Goal: Task Accomplishment & Management: Manage account settings

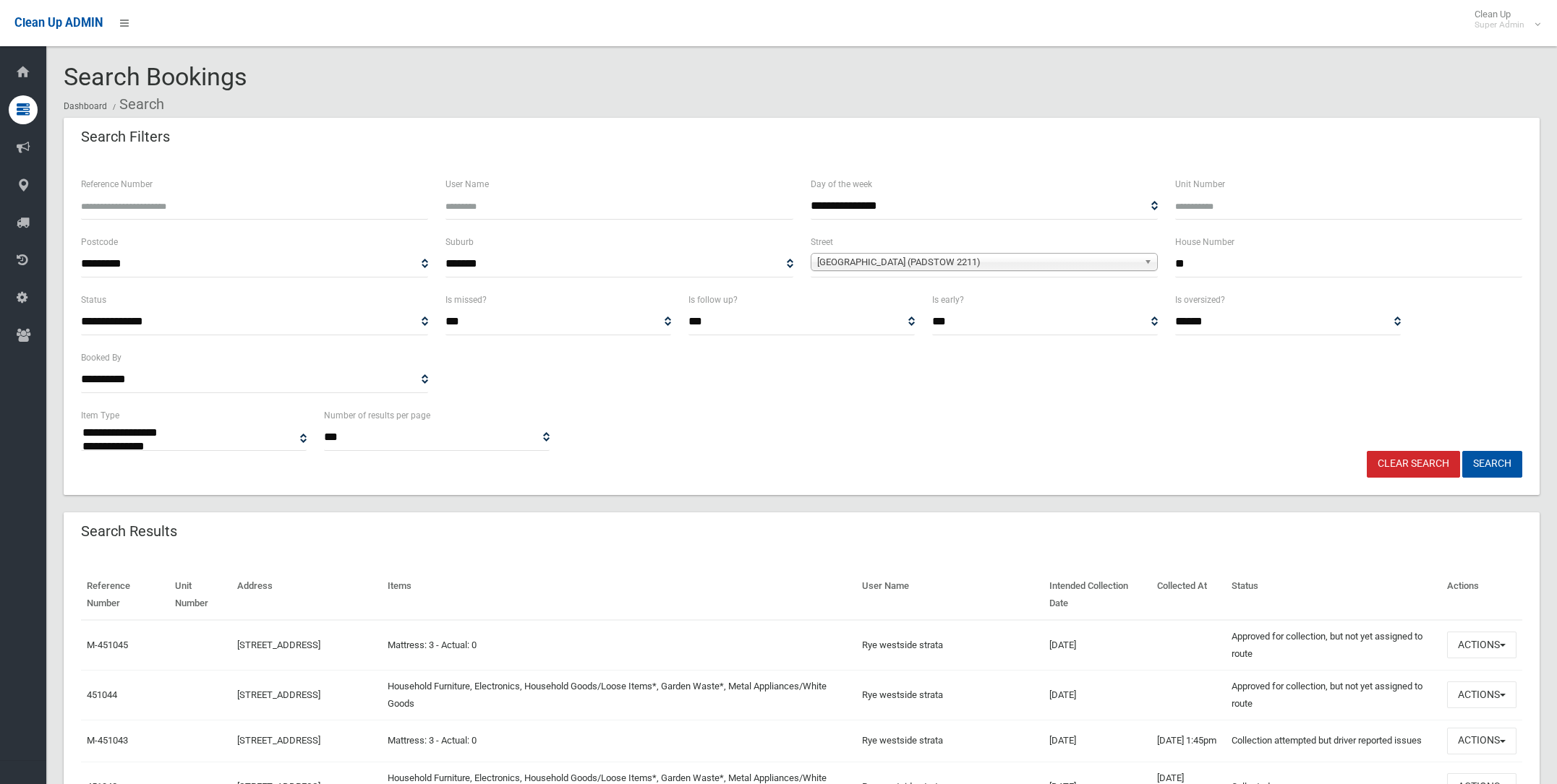
select select
click at [856, 256] on span "Turvey Street (PADSTOW 2211)" at bounding box center [978, 262] width 321 height 18
type input "*******"
drag, startPoint x: 849, startPoint y: 298, endPoint x: 857, endPoint y: 298, distance: 8.0
click at [849, 298] on li "Burnett Street (HURLSTONE PARK 2193)" at bounding box center [984, 302] width 340 height 18
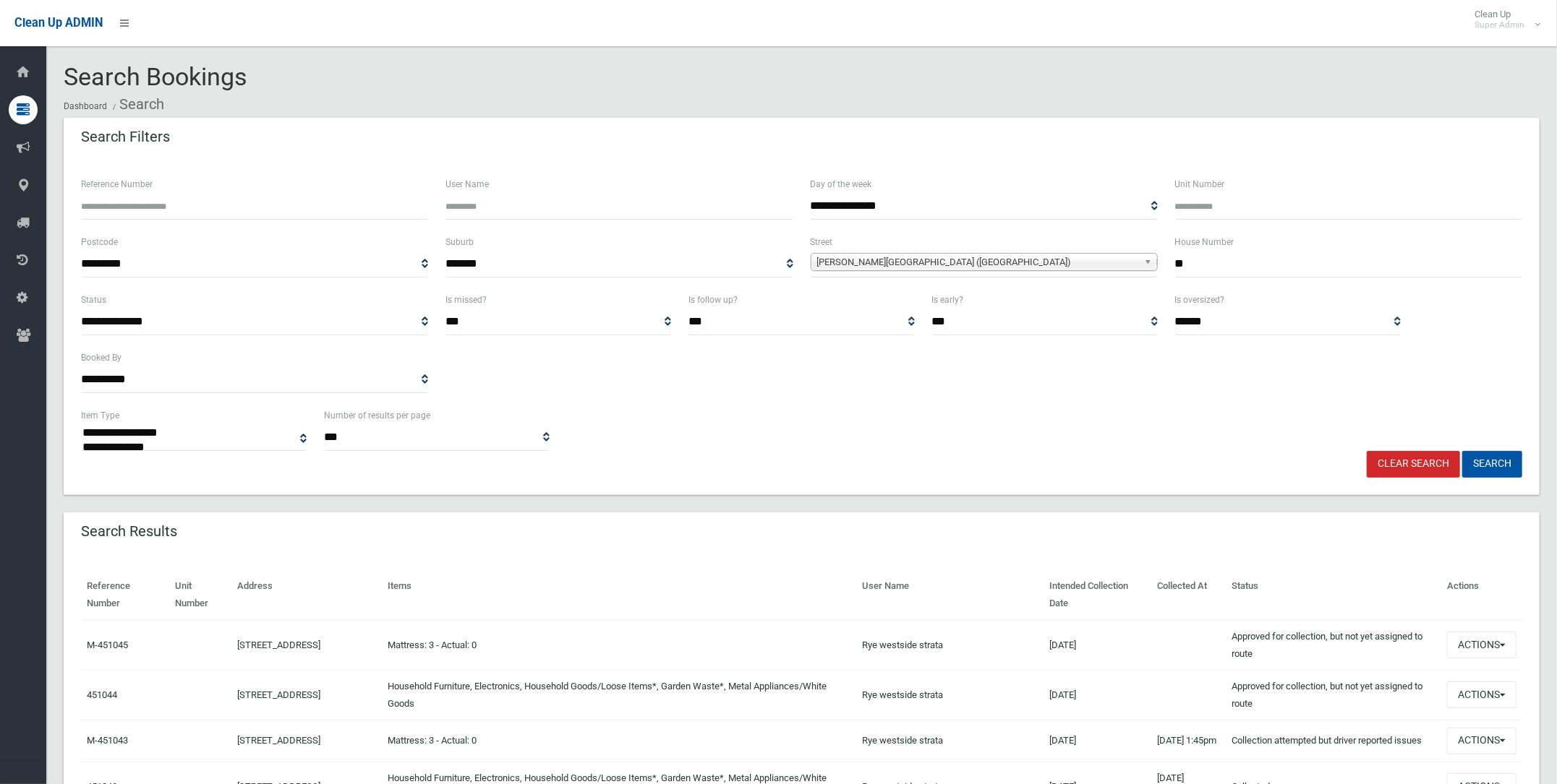
drag, startPoint x: 1200, startPoint y: 264, endPoint x: 1158, endPoint y: 264, distance: 42.0
click at [1158, 264] on div "**********" at bounding box center [802, 262] width 1459 height 58
type input "*"
click at [1485, 462] on button "Search" at bounding box center [1492, 464] width 60 height 27
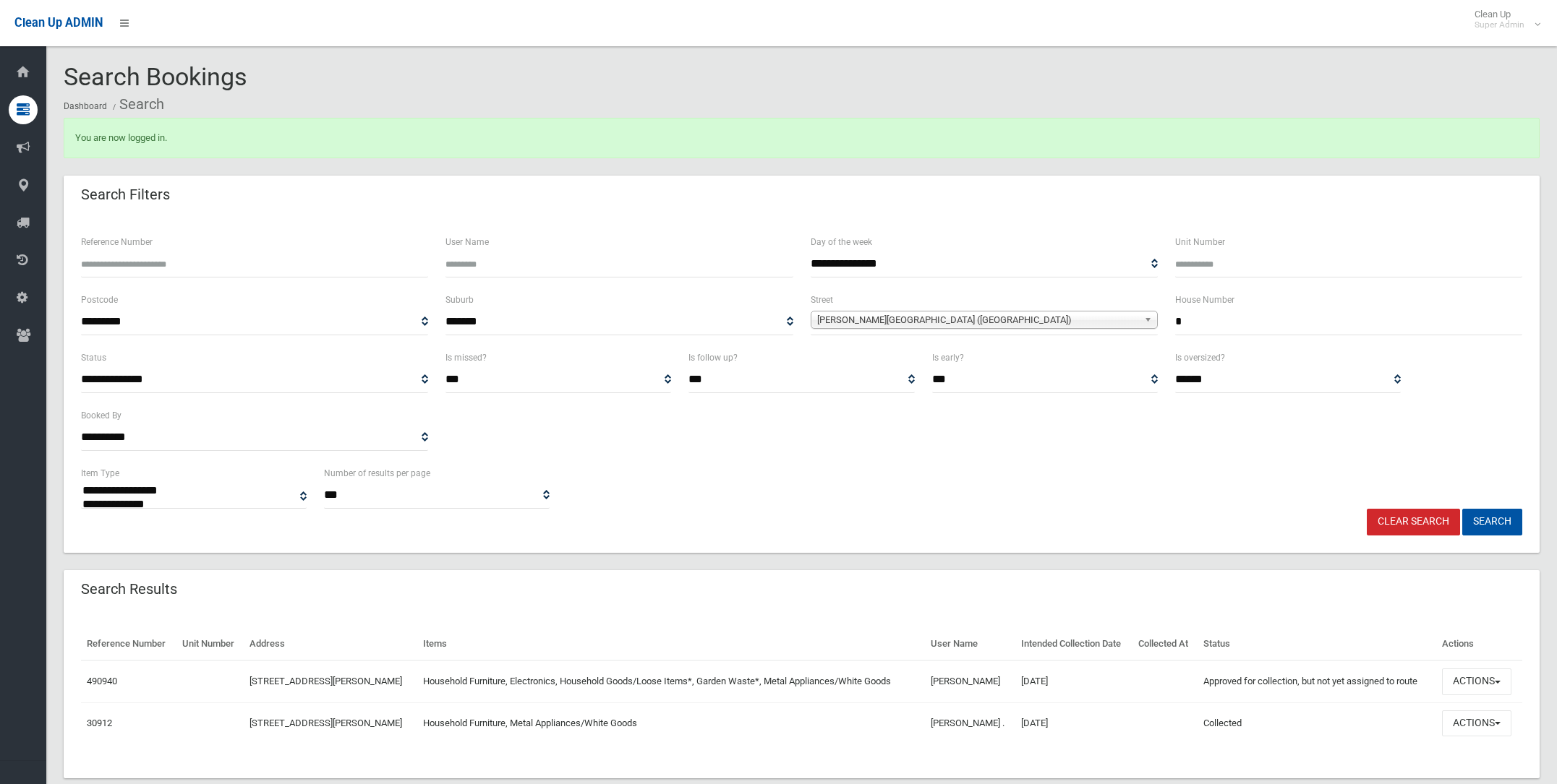
select select
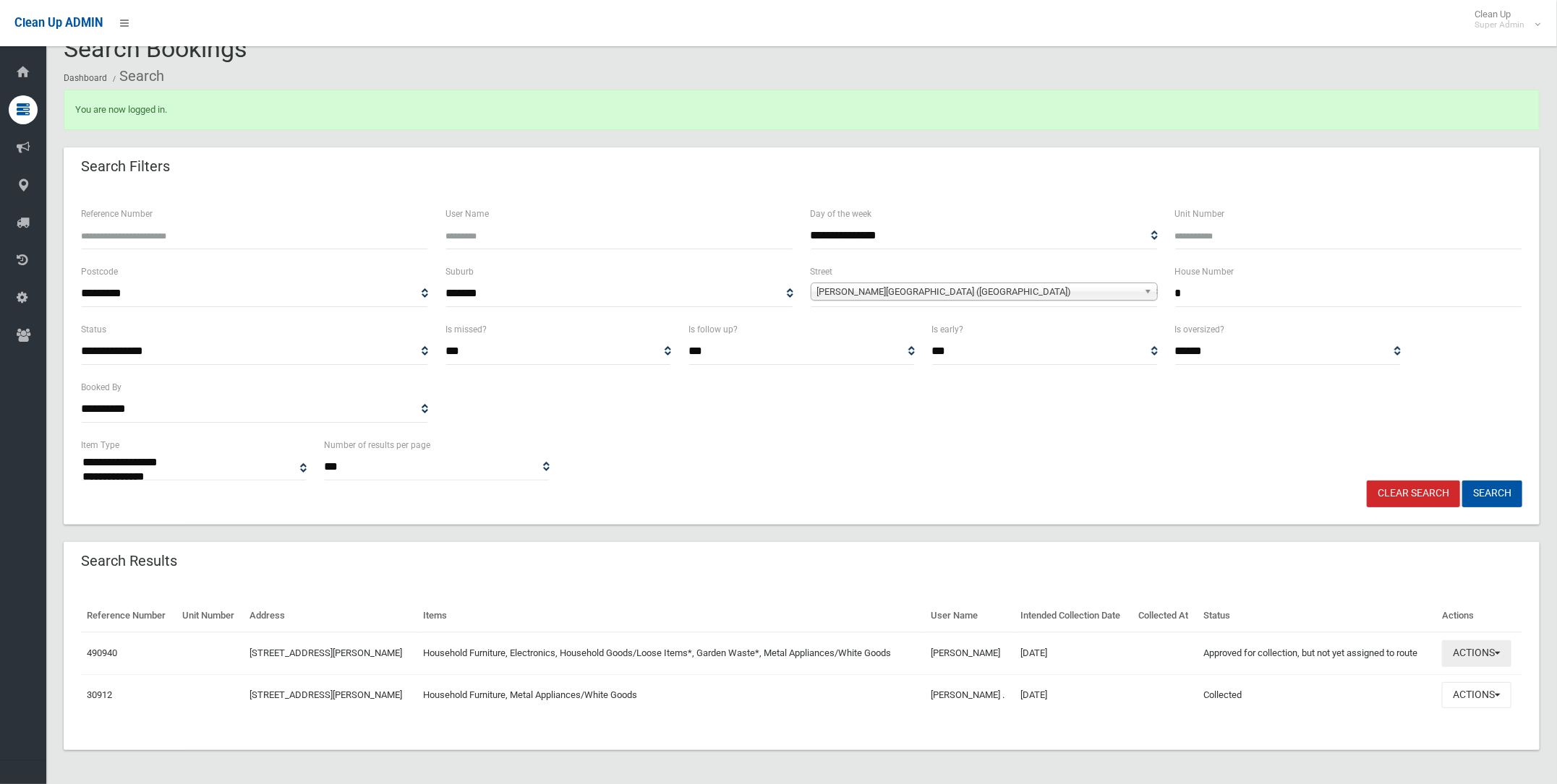
click at [1480, 652] on button "Actions" at bounding box center [1477, 654] width 69 height 27
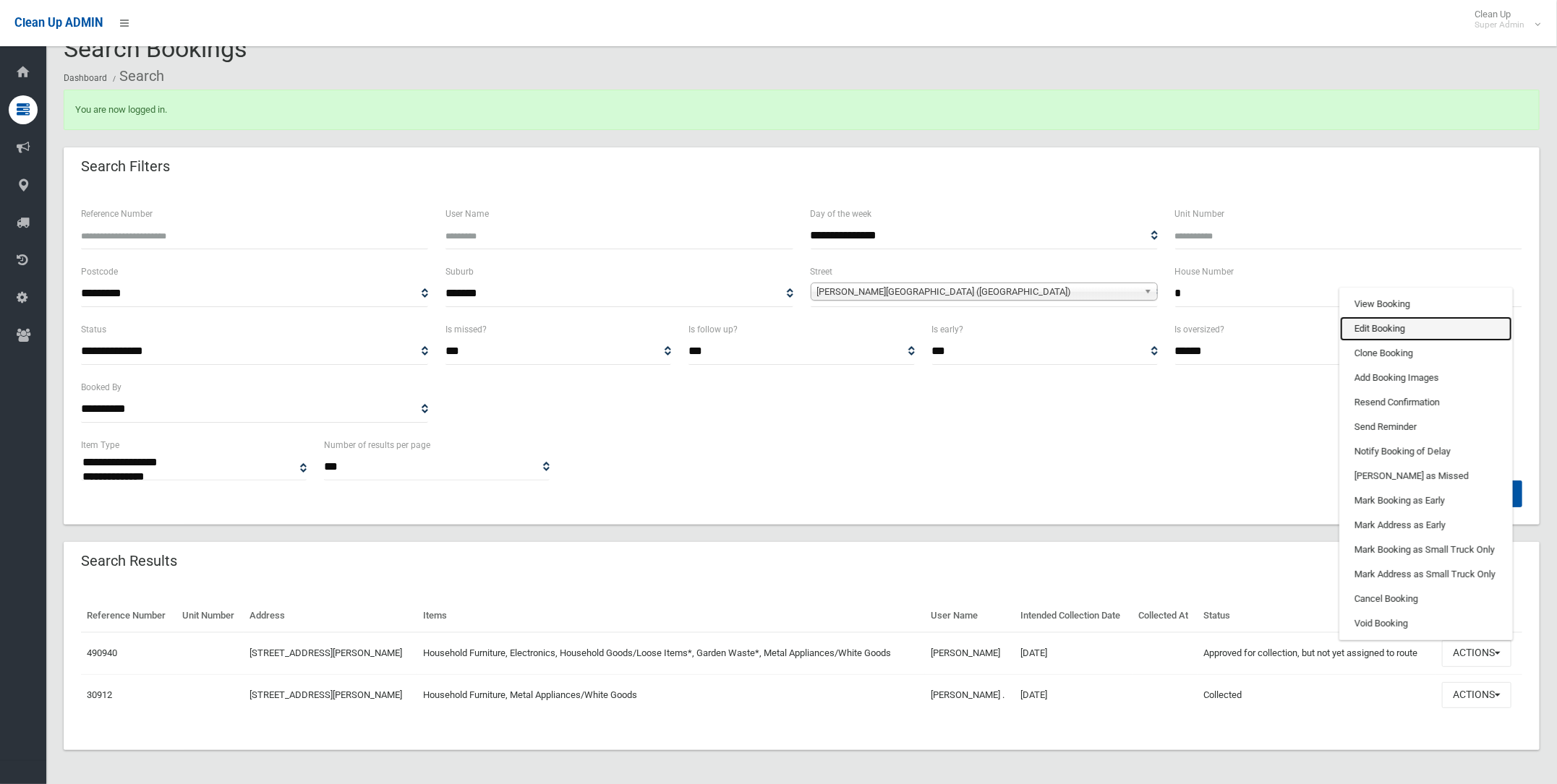
click at [1368, 325] on link "Edit Booking" at bounding box center [1426, 328] width 172 height 24
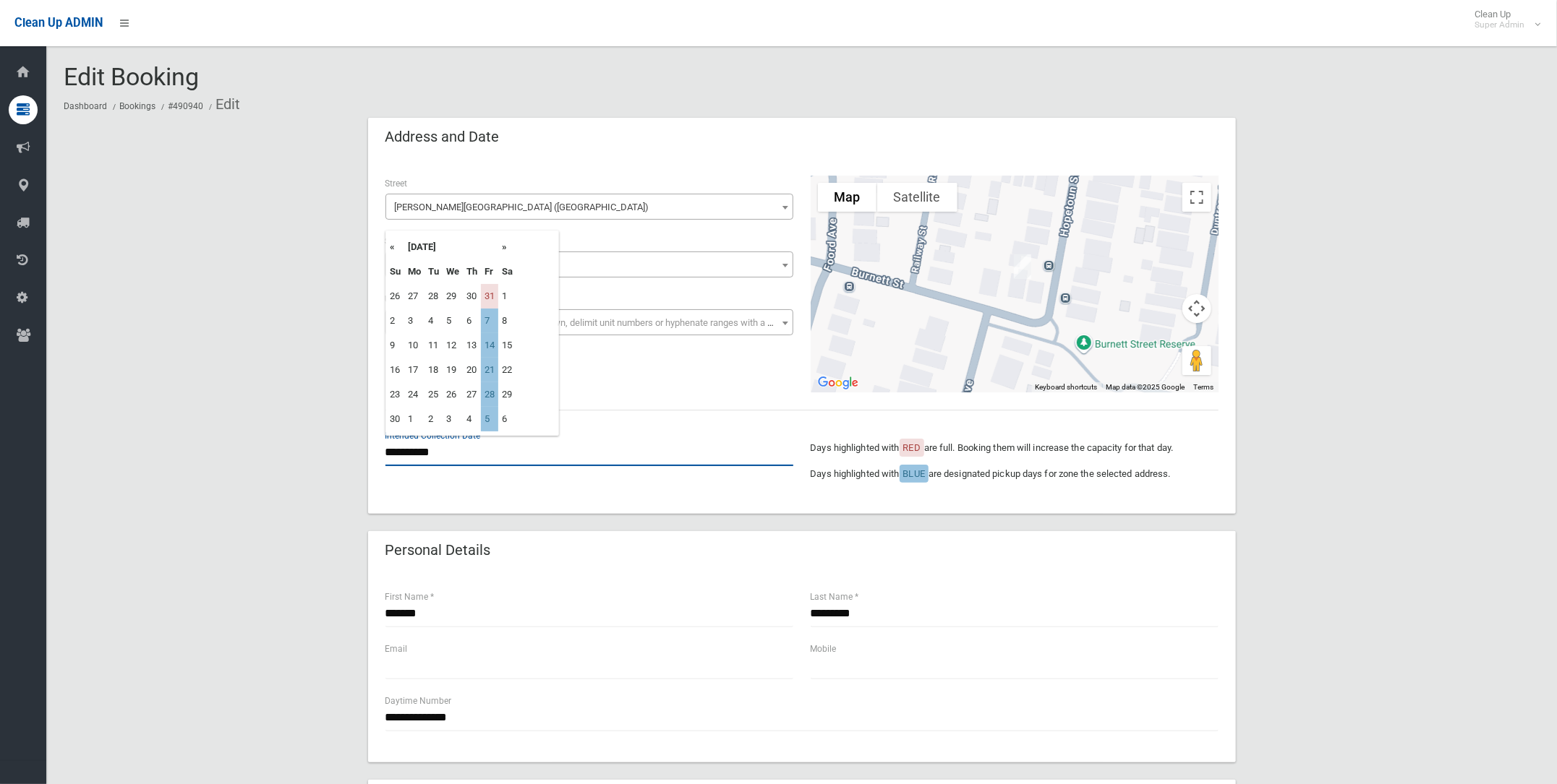
click at [420, 441] on input "**********" at bounding box center [589, 453] width 408 height 27
click at [390, 246] on th "«" at bounding box center [394, 246] width 18 height 24
drag, startPoint x: 491, startPoint y: 319, endPoint x: 859, endPoint y: 125, distance: 416.0
click at [491, 319] on td "10" at bounding box center [490, 321] width 18 height 24
type input "**********"
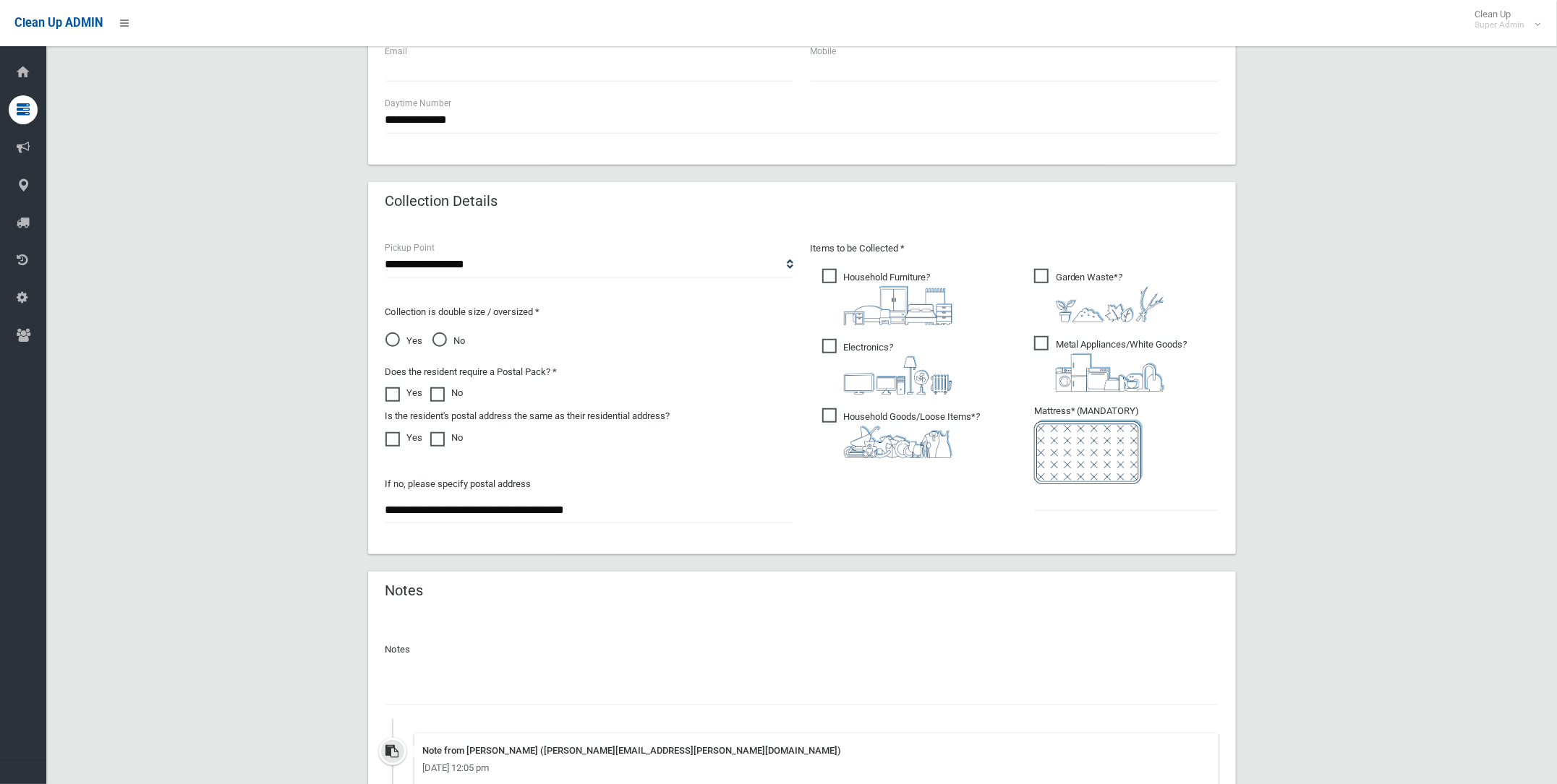
scroll to position [787, 0]
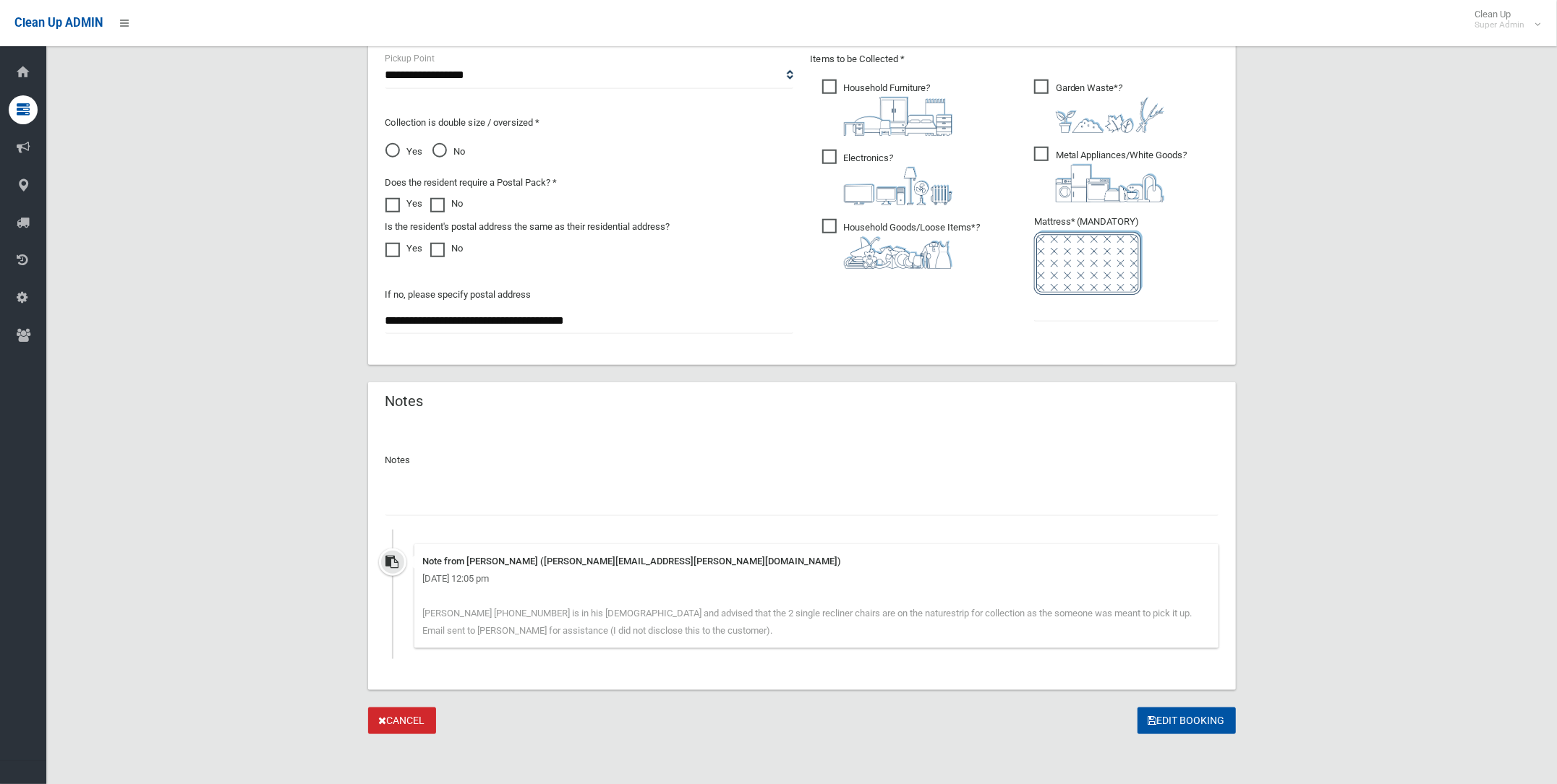
click at [1041, 79] on span "Garden Waste* ?" at bounding box center [1099, 105] width 130 height 53
click at [1162, 716] on button "Edit Booking" at bounding box center [1186, 722] width 98 height 27
type input "*"
click at [1191, 710] on button "Edit Booking" at bounding box center [1186, 722] width 98 height 27
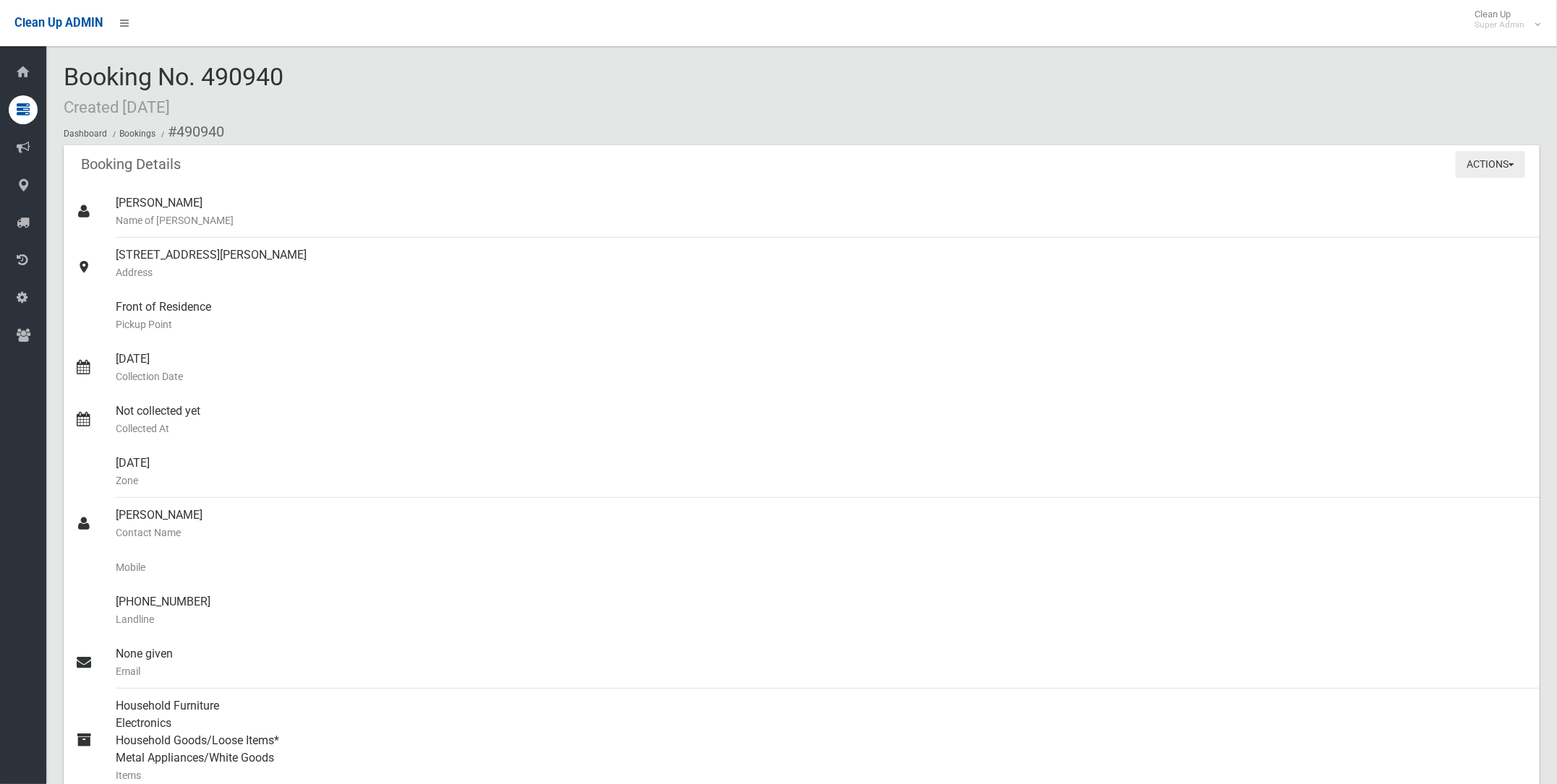
click at [1478, 161] on button "Actions" at bounding box center [1490, 165] width 69 height 27
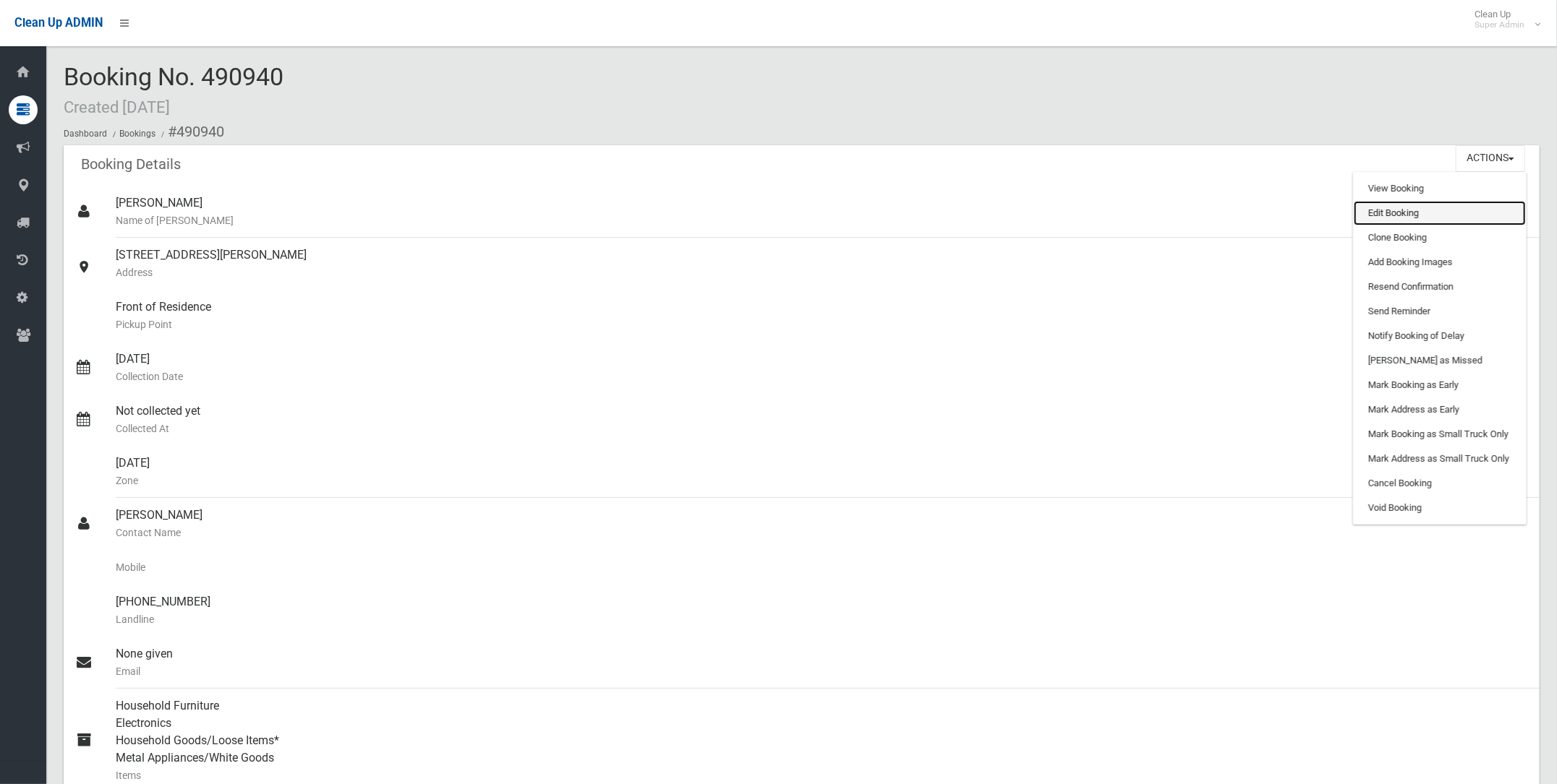
click at [1377, 208] on link "Edit Booking" at bounding box center [1440, 213] width 172 height 24
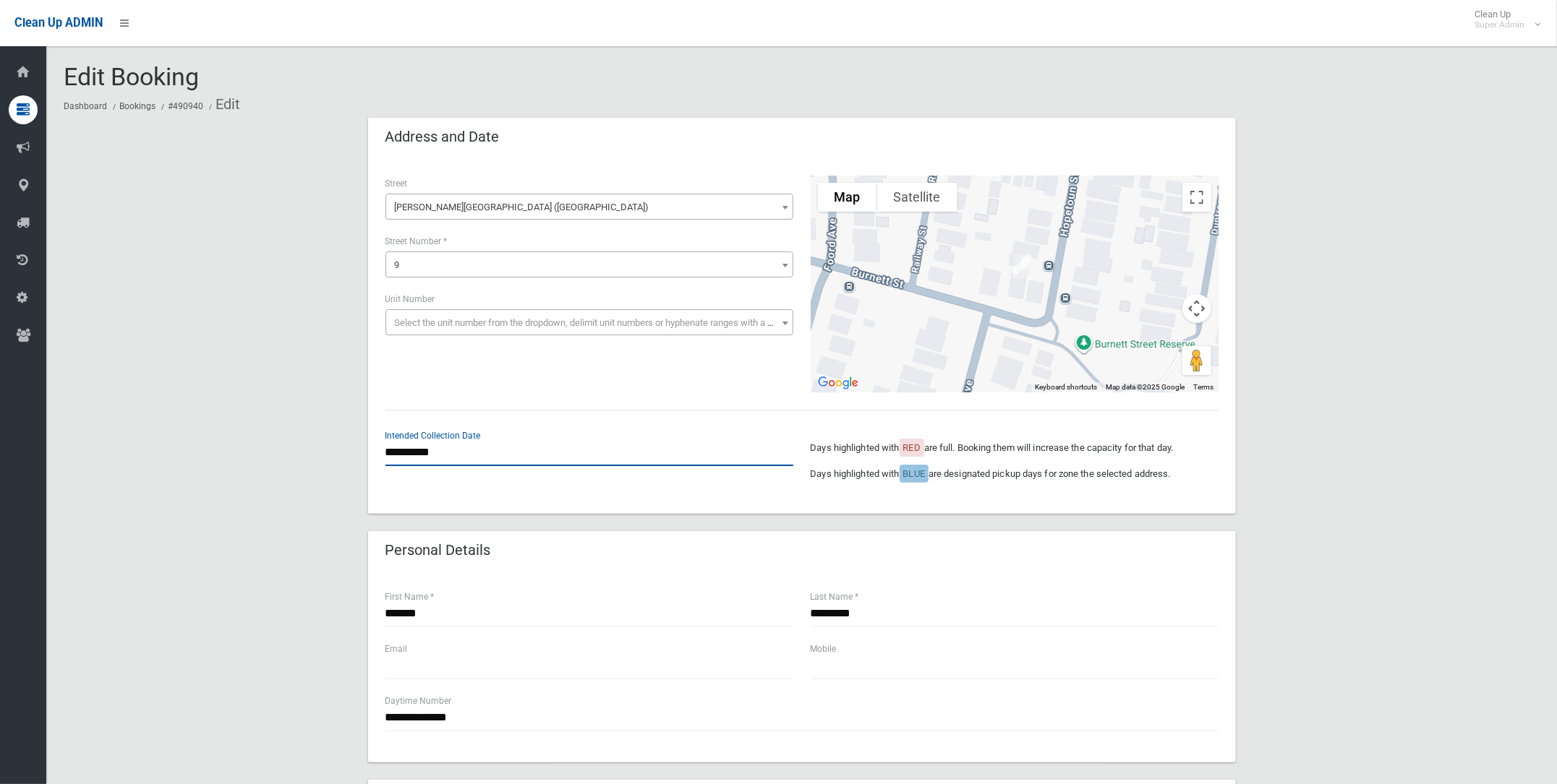
click at [427, 449] on input "**********" at bounding box center [589, 453] width 408 height 27
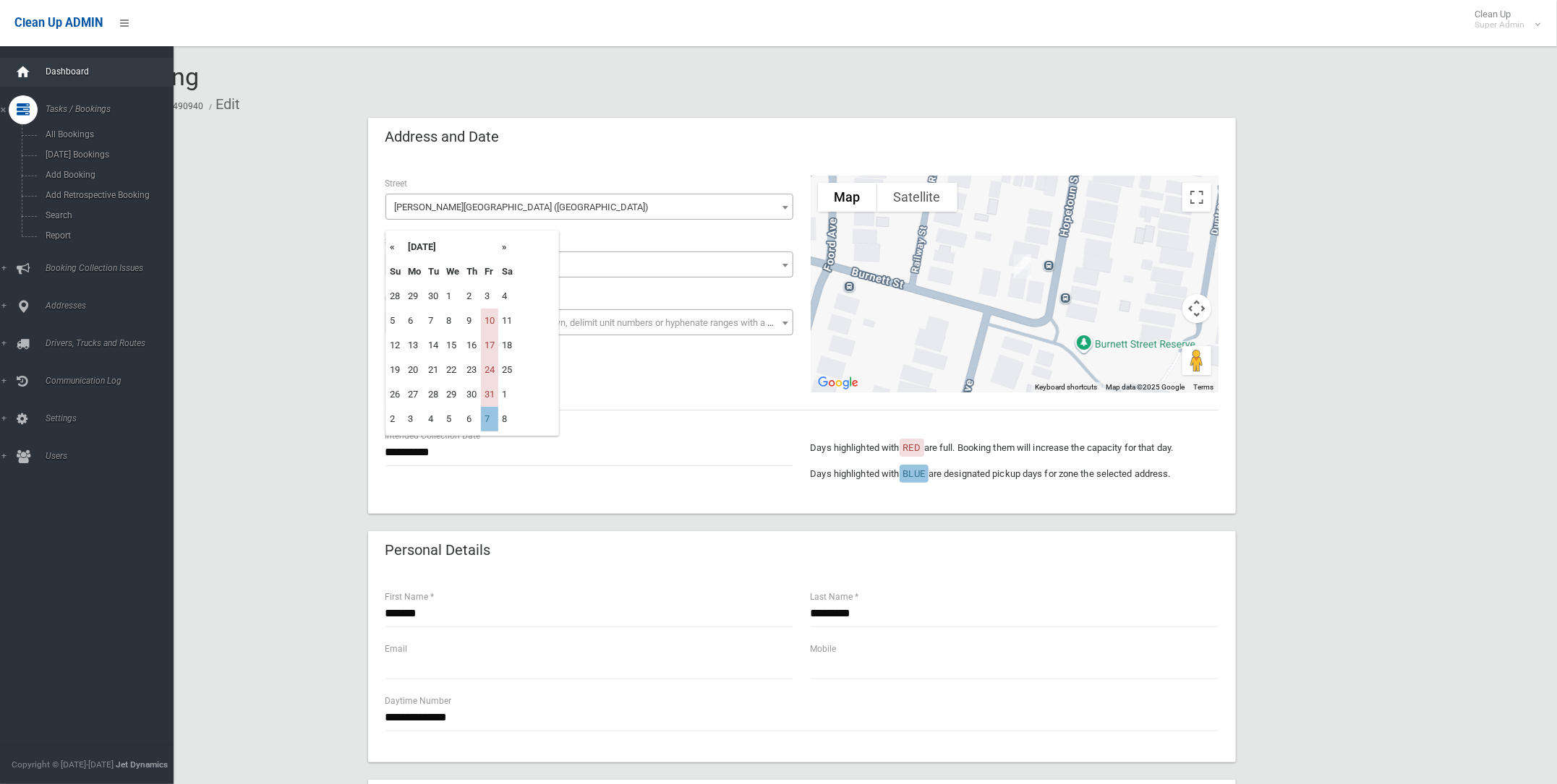
click at [19, 73] on icon at bounding box center [23, 73] width 16 height 29
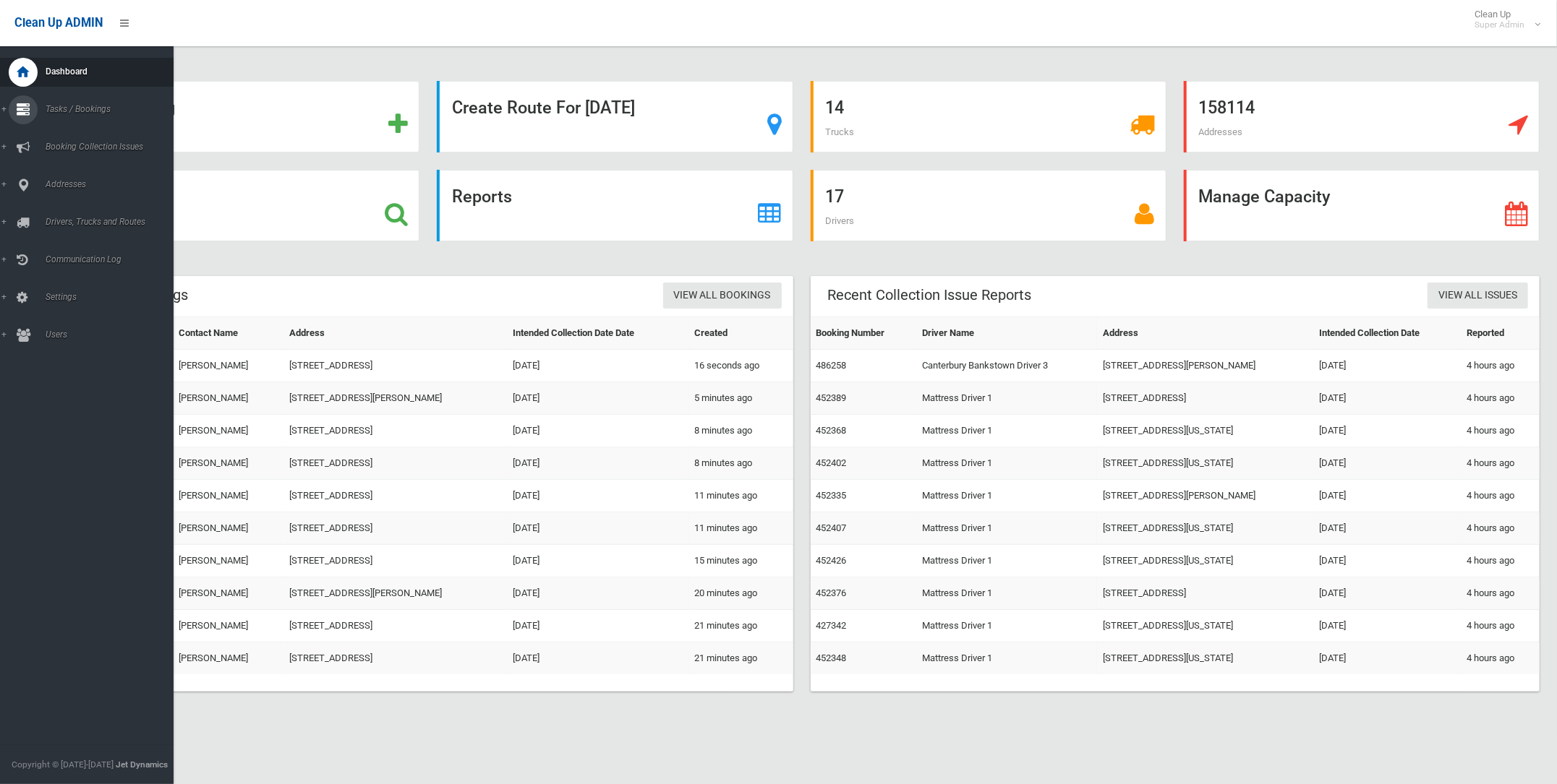
click at [4, 111] on link "Tasks / Bookings" at bounding box center [94, 110] width 187 height 29
click at [5, 341] on link "Drivers, Trucks and Routes" at bounding box center [94, 344] width 187 height 29
click at [5, 182] on link "Addresses" at bounding box center [94, 185] width 187 height 29
click at [4, 144] on link "Booking Collection Issues" at bounding box center [94, 148] width 187 height 29
click at [8, 106] on link "Tasks / Bookings" at bounding box center [94, 110] width 187 height 29
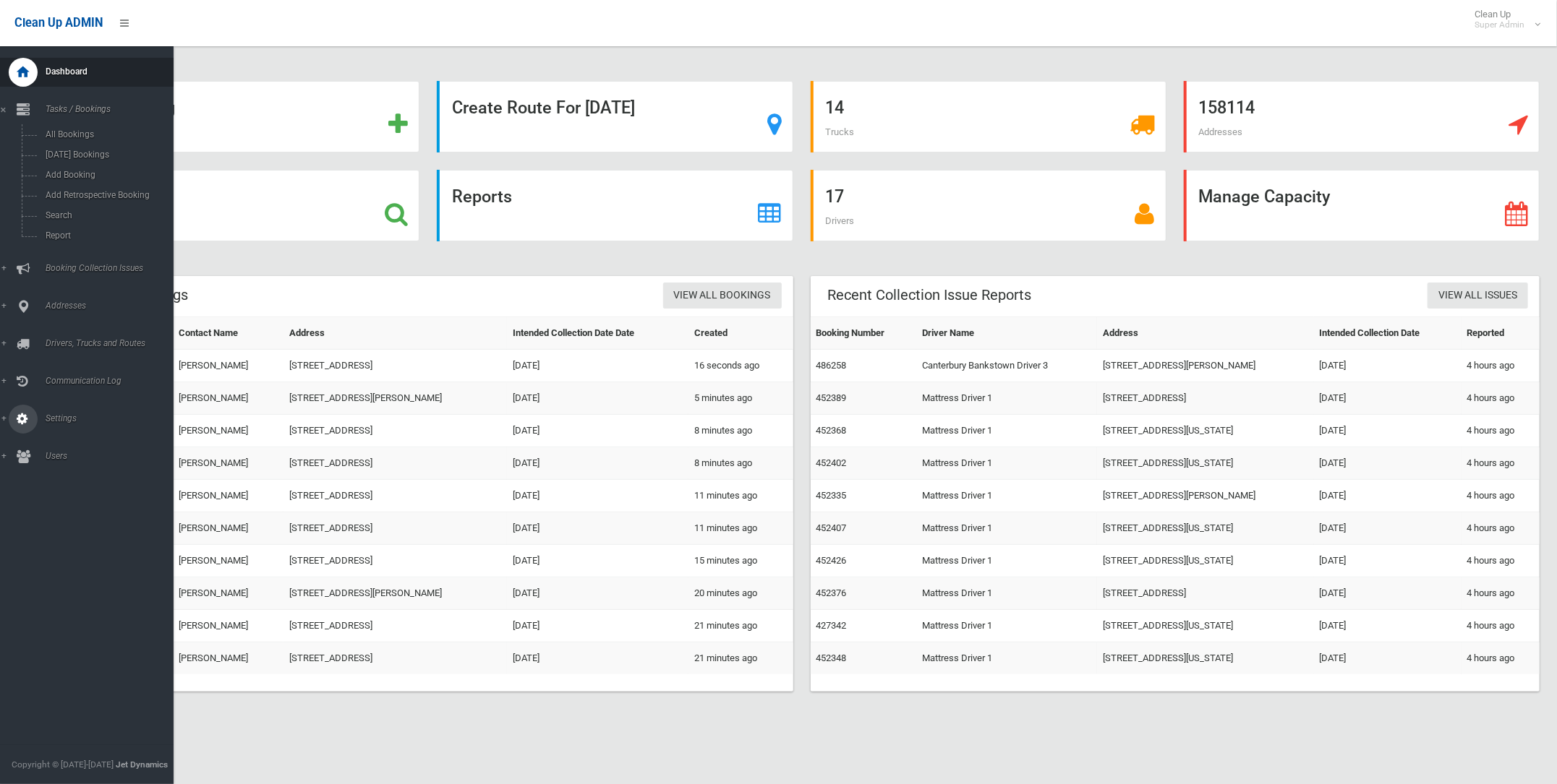
click at [6, 419] on link "Settings" at bounding box center [94, 419] width 187 height 29
click at [91, 318] on span "Daily Booking Capacity" at bounding box center [108, 322] width 133 height 10
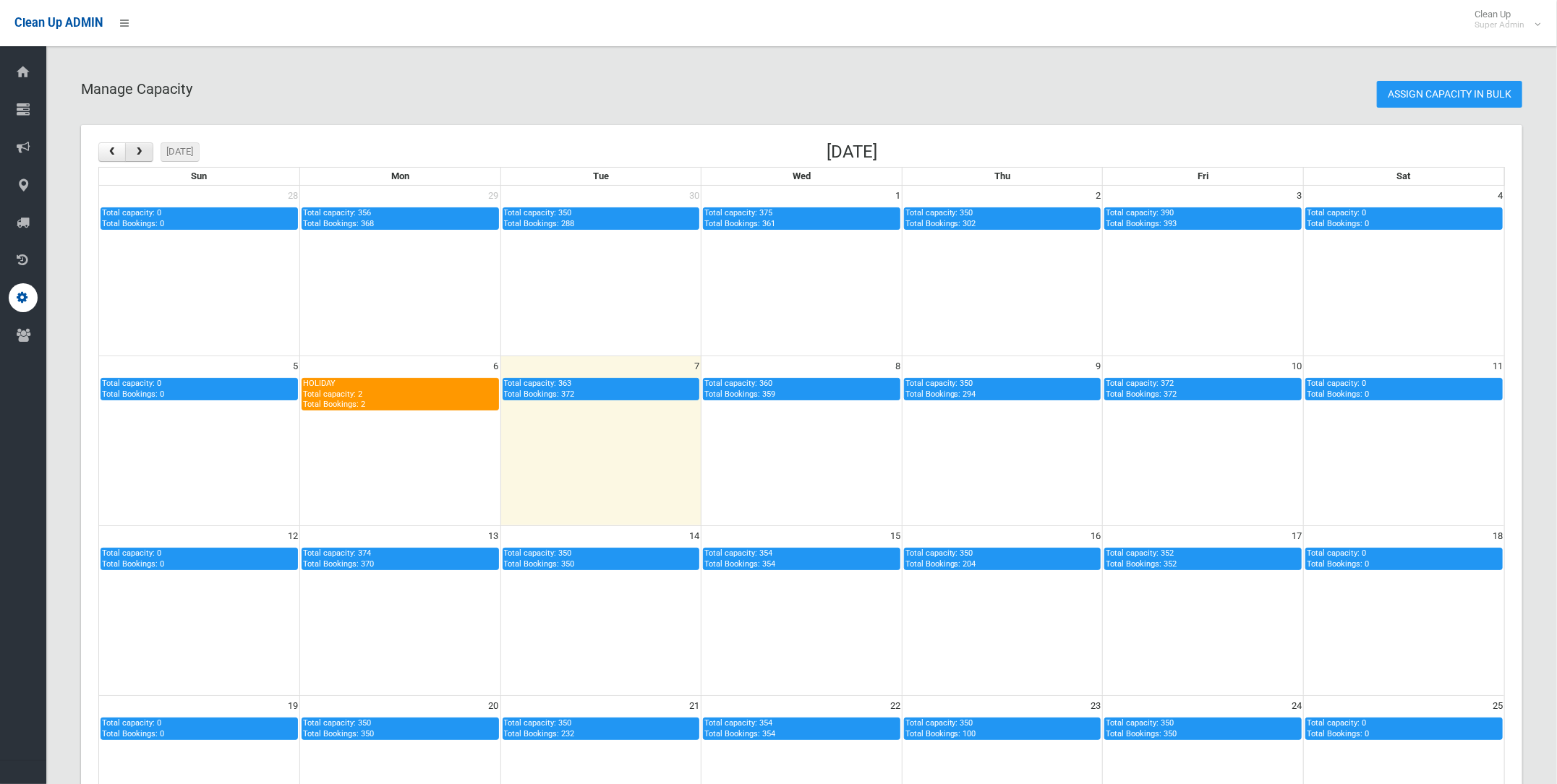
click at [140, 148] on span "button" at bounding box center [139, 152] width 12 height 9
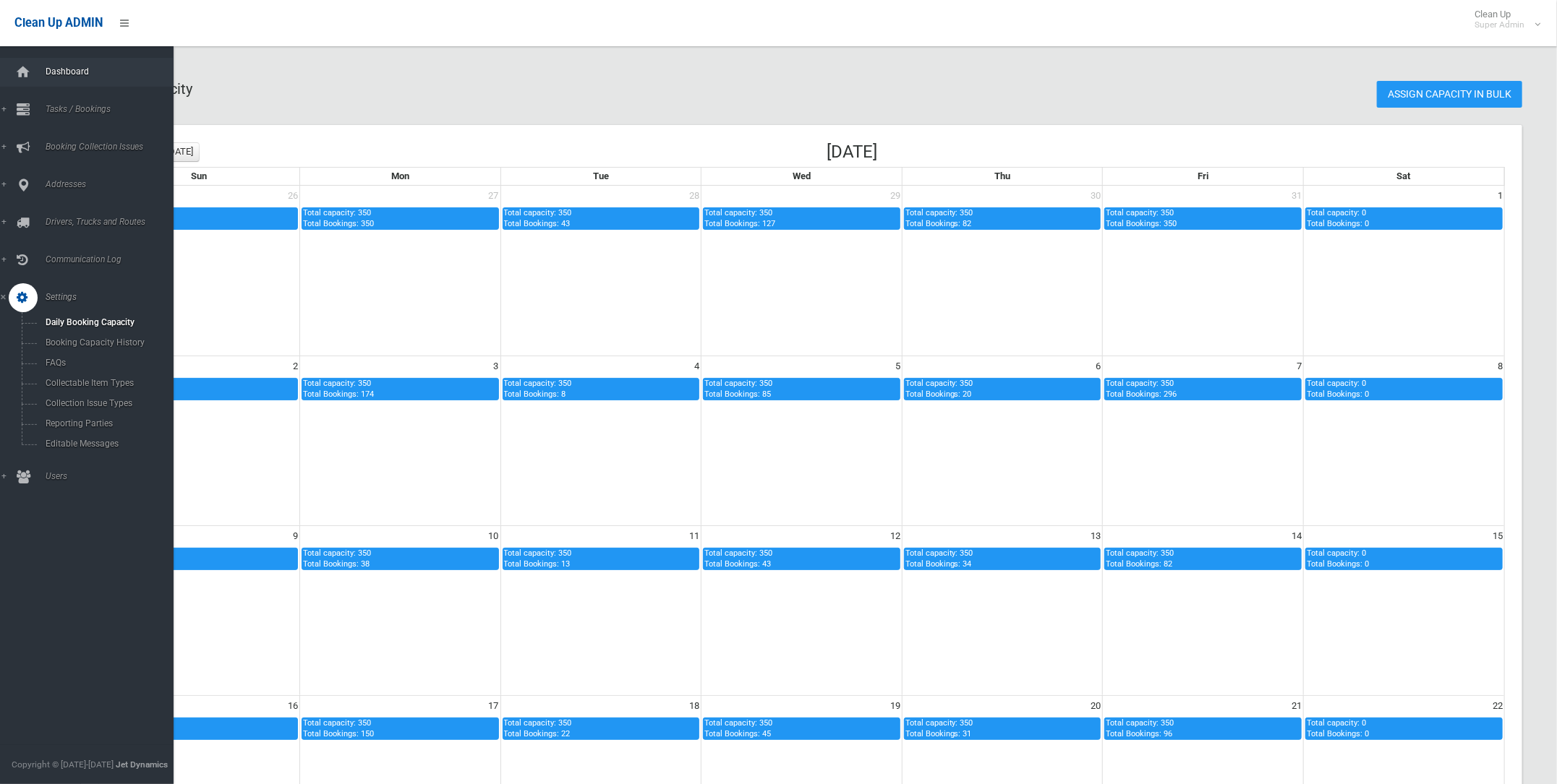
click at [73, 63] on link "Dashboard" at bounding box center [94, 73] width 187 height 29
